Goal: Task Accomplishment & Management: Manage account settings

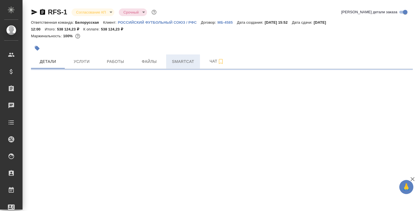
select select "RU"
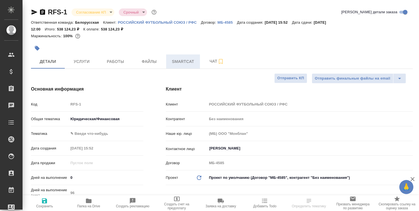
type textarea "x"
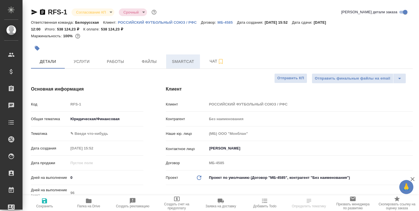
type textarea "x"
type input "[PERSON_NAME]"
click at [119, 61] on span "Работы" at bounding box center [115, 61] width 27 height 7
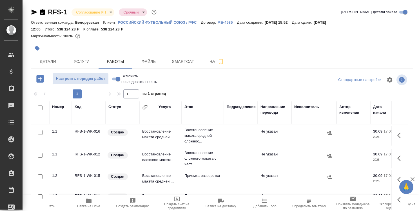
click at [90, 201] on icon "button" at bounding box center [89, 200] width 6 height 5
click at [75, 59] on span "Услуги" at bounding box center [81, 61] width 27 height 7
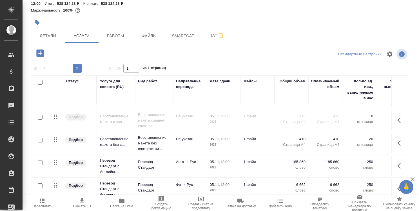
scroll to position [26, 0]
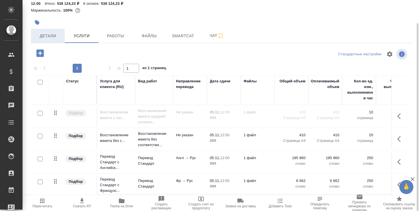
click at [53, 38] on span "Детали" at bounding box center [47, 35] width 27 height 7
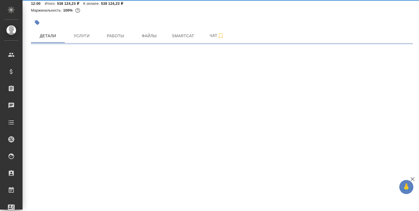
select select "RU"
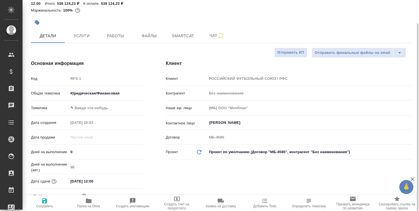
type textarea "x"
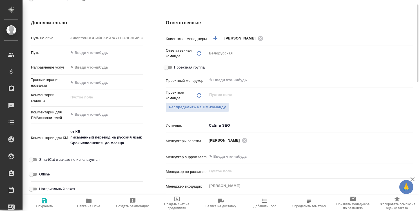
scroll to position [82, 0]
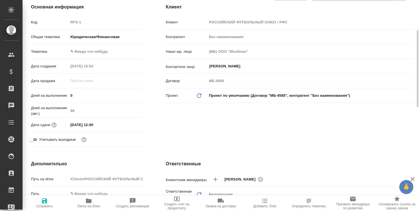
type textarea "x"
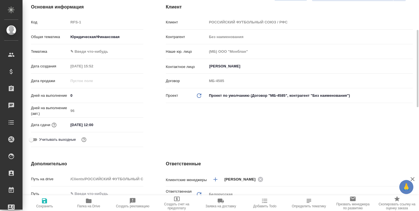
type textarea "x"
